Goal: Check status: Check status

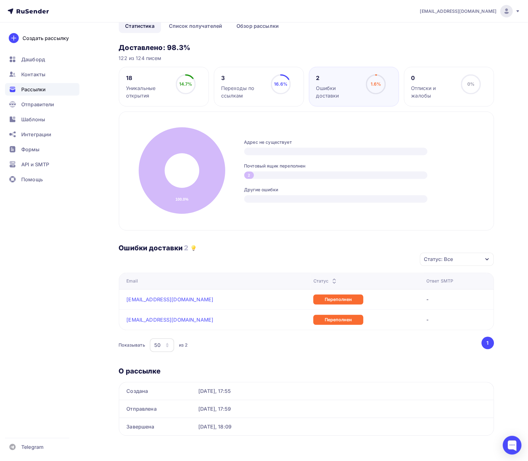
click at [55, 93] on div "Рассылки" at bounding box center [42, 89] width 74 height 13
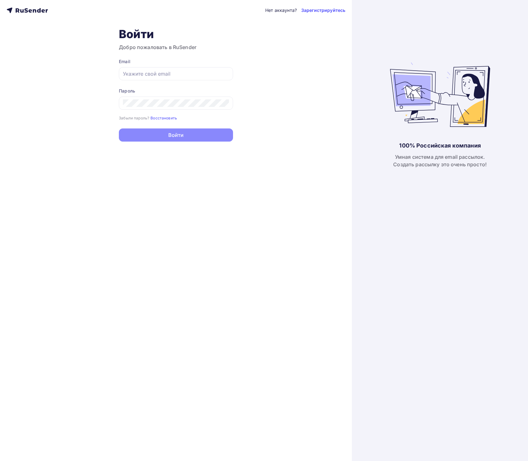
type input "[EMAIL_ADDRESS][DOMAIN_NAME]"
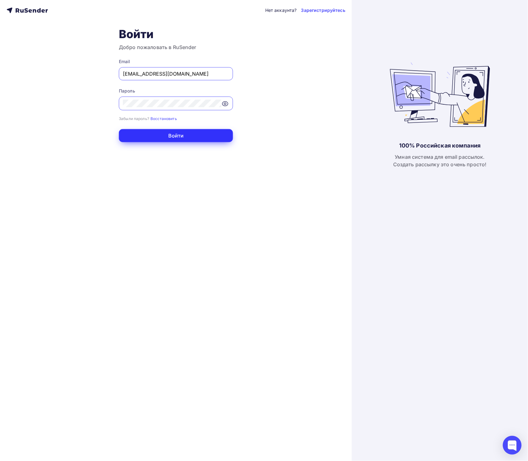
click at [133, 131] on button "Войти" at bounding box center [176, 135] width 114 height 13
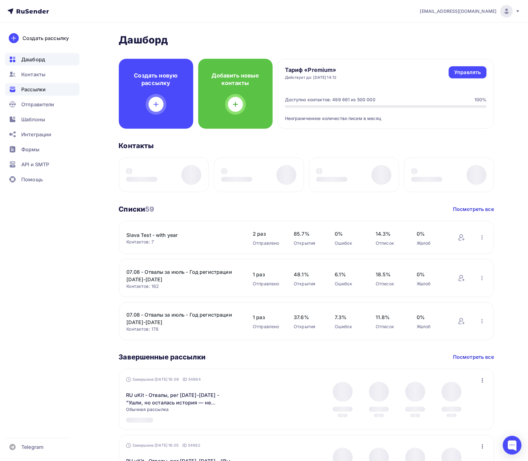
click at [44, 90] on span "Рассылки" at bounding box center [33, 90] width 24 height 8
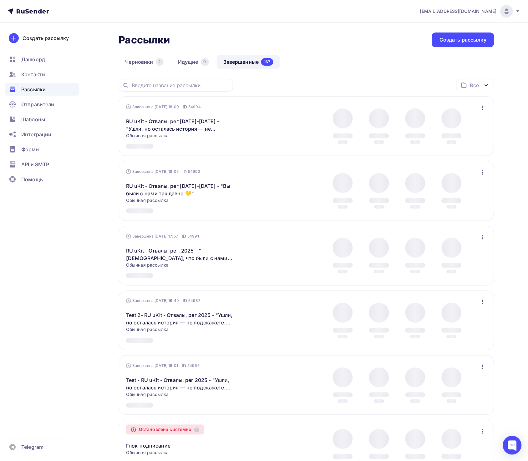
click at [254, 63] on link "Завершенные 167" at bounding box center [248, 62] width 63 height 14
